Goal: Complete application form: Complete application form

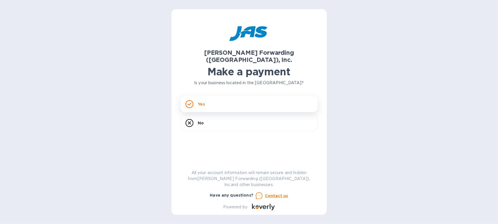
click at [223, 96] on div "Yes" at bounding box center [249, 104] width 137 height 16
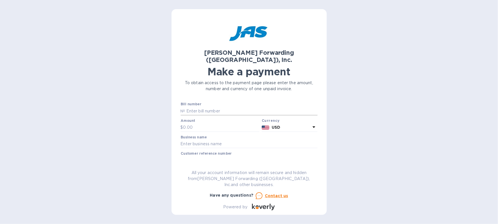
click at [204, 107] on input "text" at bounding box center [251, 111] width 132 height 9
paste input "CLT503362818"
type input "CLT503362818"
type input "2,597.91"
type input "Omnavia Interiors"
